Goal: Transaction & Acquisition: Purchase product/service

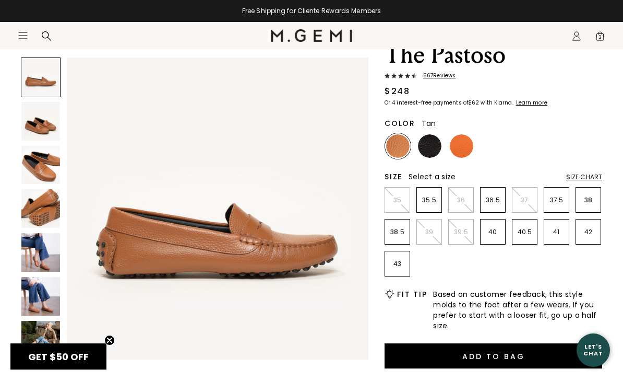
click at [39, 248] on img at bounding box center [40, 252] width 39 height 39
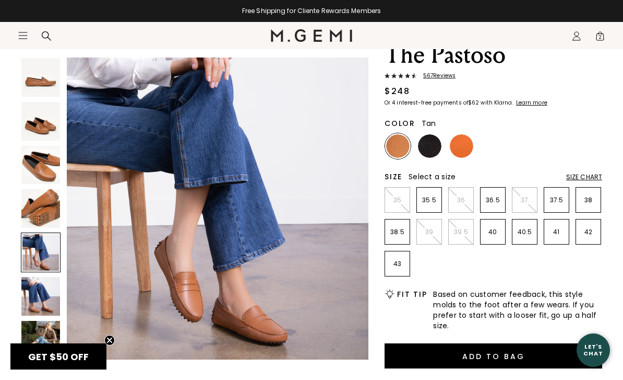
click at [41, 207] on img at bounding box center [40, 208] width 39 height 39
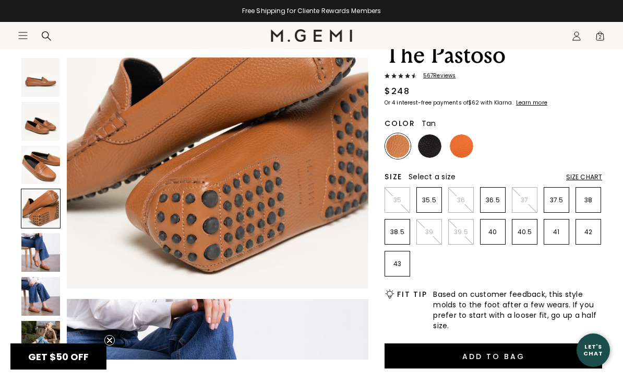
scroll to position [937, 0]
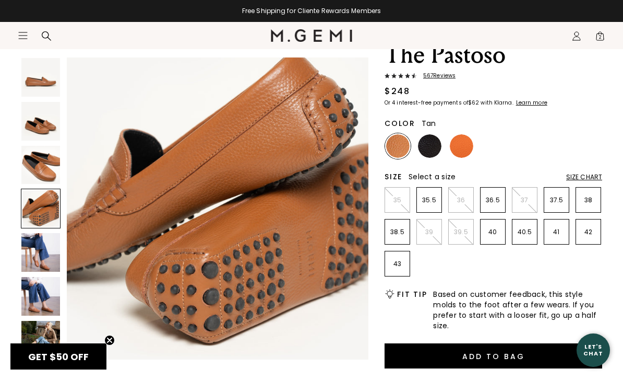
click at [41, 246] on img at bounding box center [40, 252] width 39 height 39
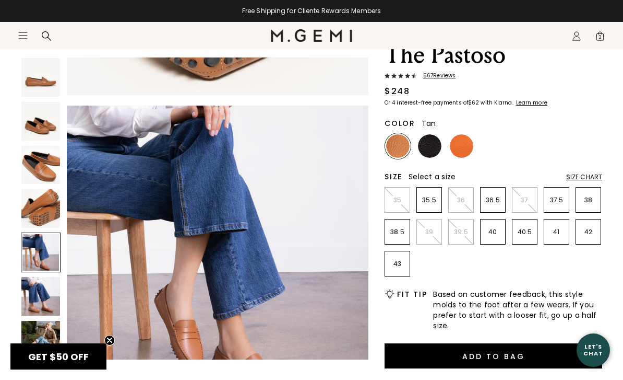
scroll to position [1249, 0]
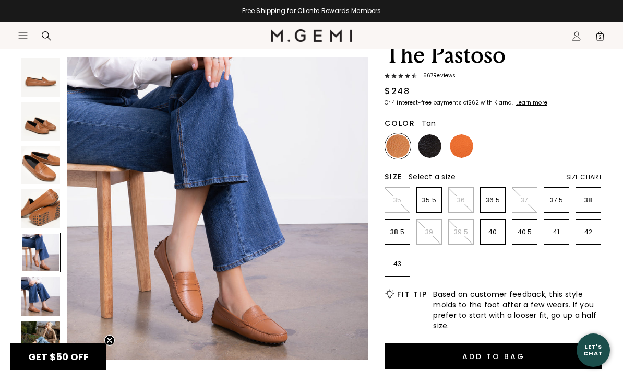
click at [591, 175] on div "Size Chart" at bounding box center [584, 177] width 36 height 8
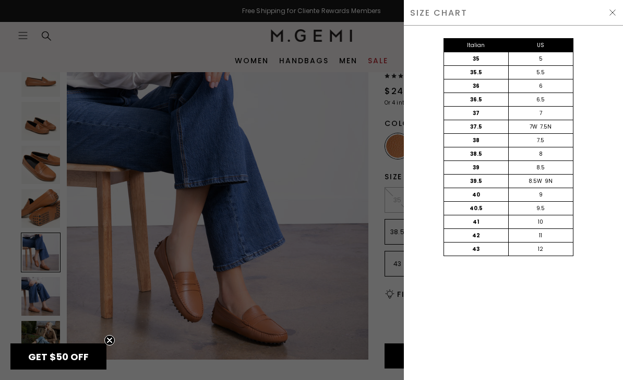
click at [612, 14] on img at bounding box center [613, 12] width 8 height 8
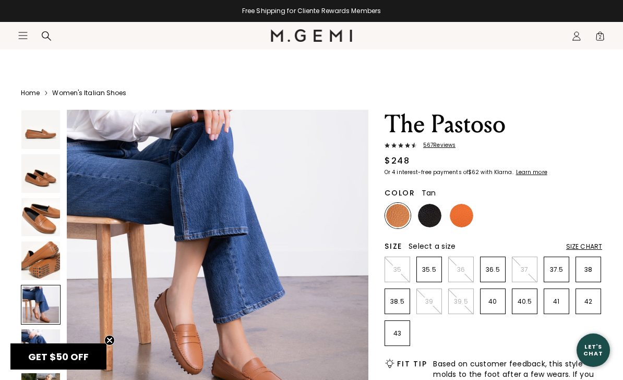
scroll to position [69, 0]
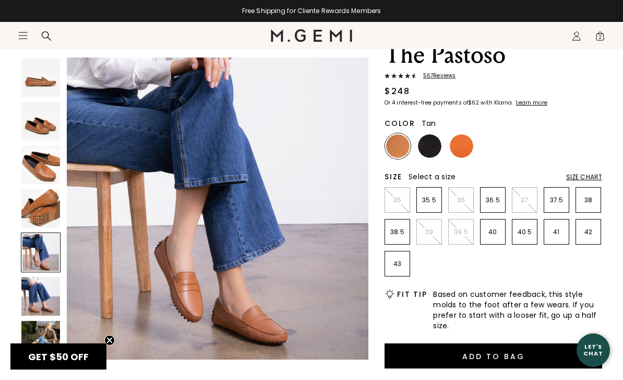
click at [600, 39] on span "2" at bounding box center [600, 38] width 10 height 10
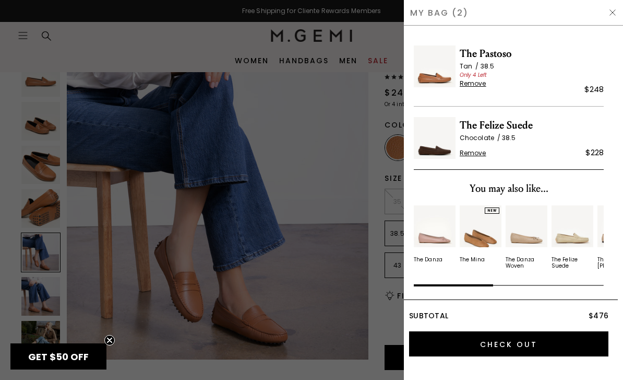
scroll to position [0, 0]
click at [514, 127] on span "The Felize Suede" at bounding box center [532, 125] width 144 height 17
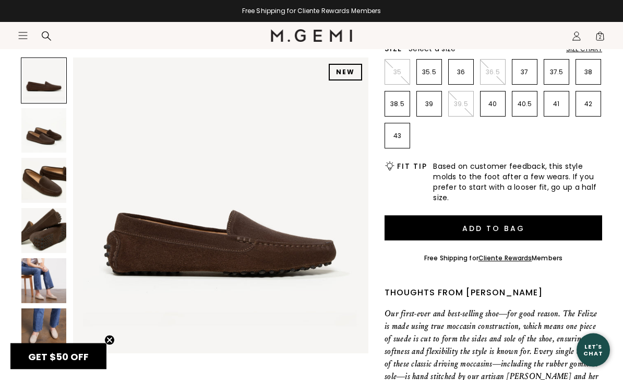
scroll to position [242, 0]
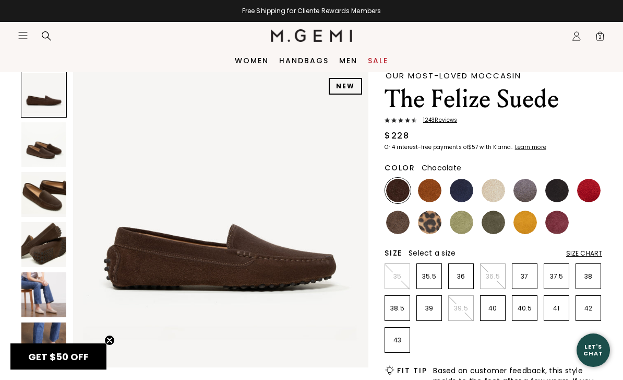
click at [450, 121] on span "1243 Review s" at bounding box center [437, 120] width 40 height 6
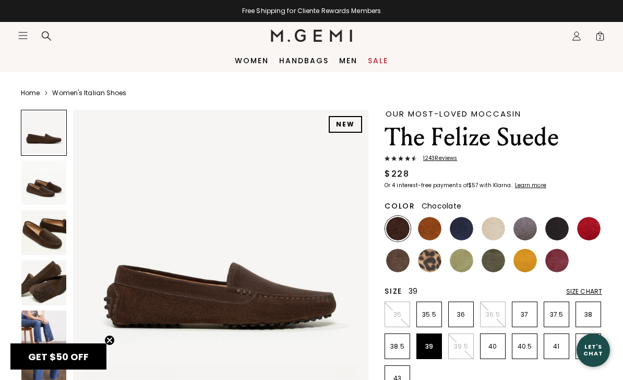
click at [437, 345] on p "39" at bounding box center [429, 346] width 25 height 8
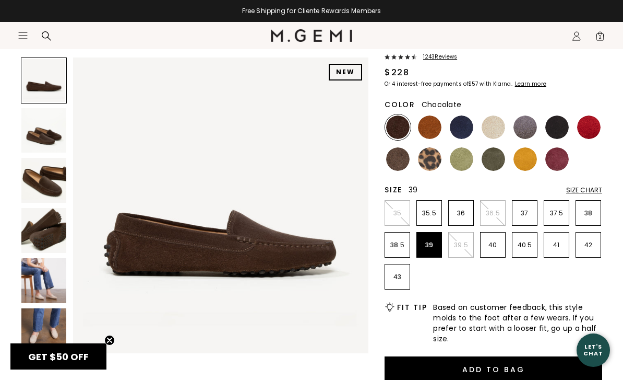
scroll to position [161, 0]
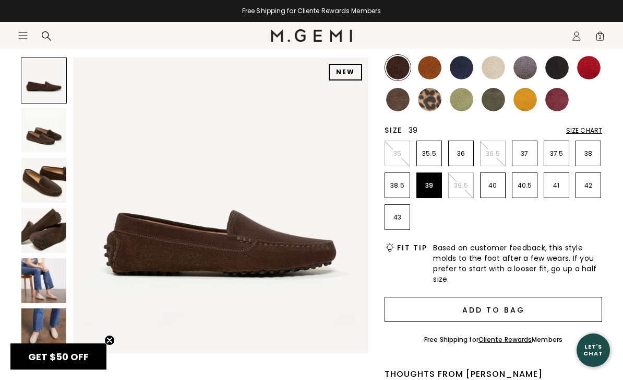
click at [505, 311] on button "Add to Bag" at bounding box center [494, 309] width 218 height 25
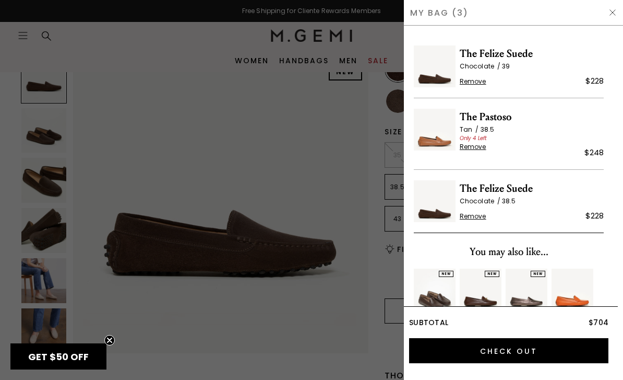
scroll to position [0, 0]
click at [481, 216] on span "Remove" at bounding box center [473, 216] width 27 height 8
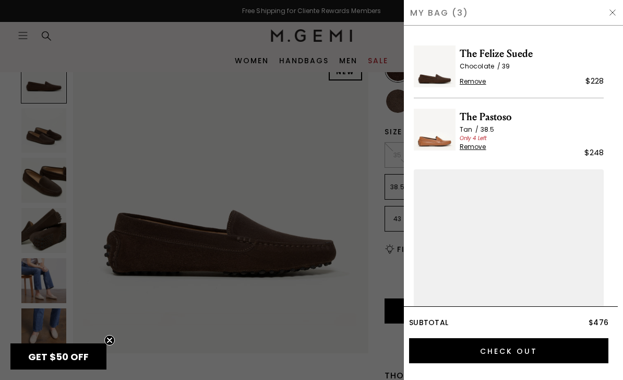
click at [478, 150] on span "Remove" at bounding box center [473, 147] width 27 height 8
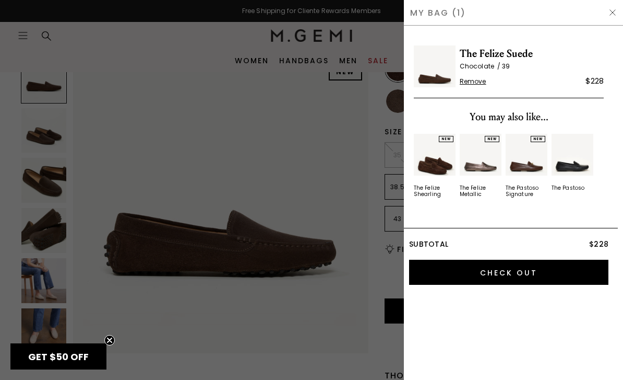
click at [349, 295] on div at bounding box center [311, 190] width 623 height 380
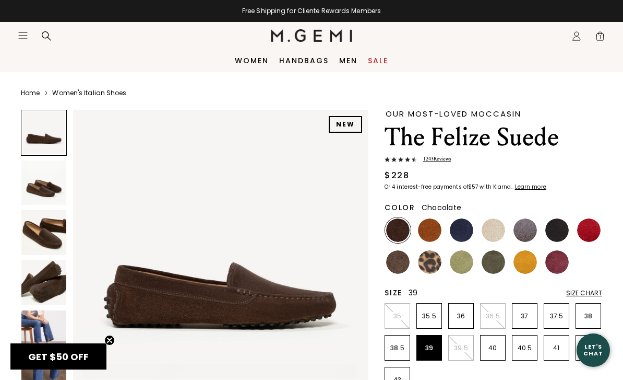
scroll to position [161, 0]
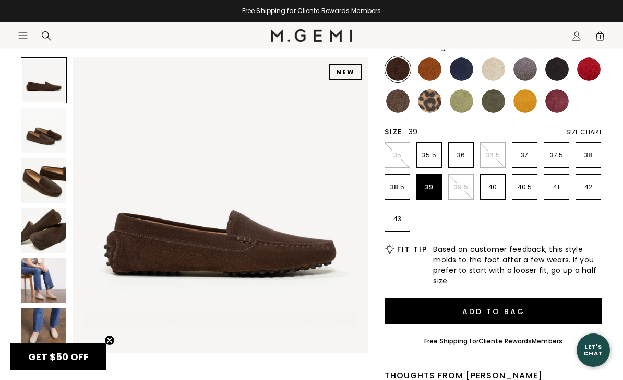
click at [464, 73] on img at bounding box center [461, 68] width 23 height 23
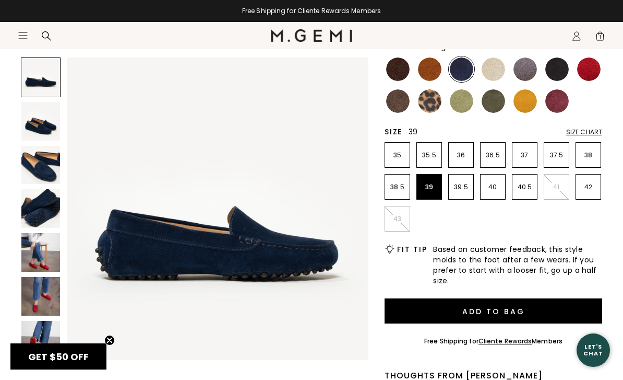
click at [37, 252] on img at bounding box center [40, 252] width 39 height 39
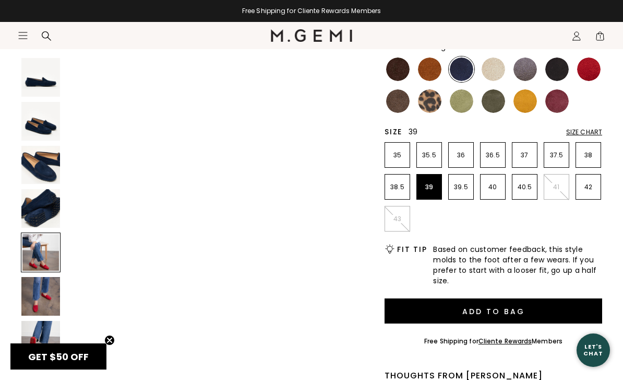
scroll to position [1249, 0]
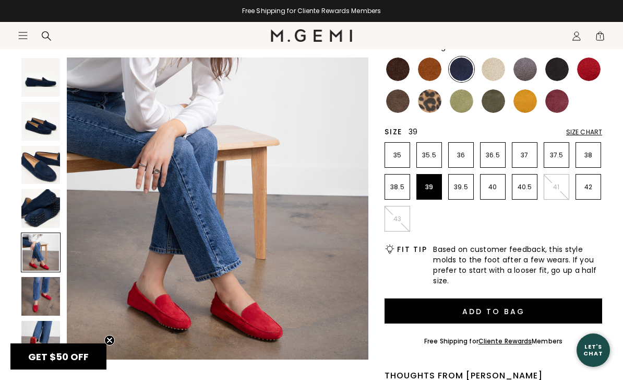
click at [46, 289] on img at bounding box center [40, 296] width 39 height 39
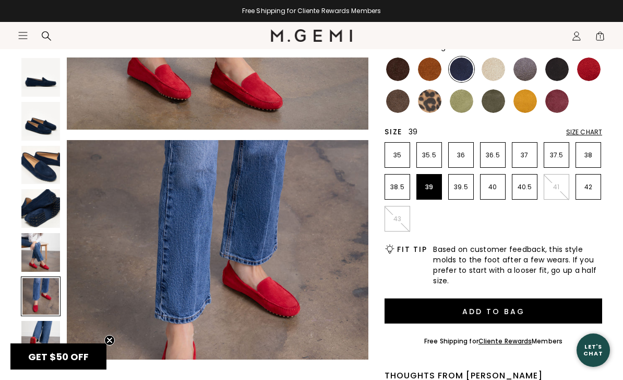
scroll to position [1561, 0]
